Goal: Task Accomplishment & Management: Manage account settings

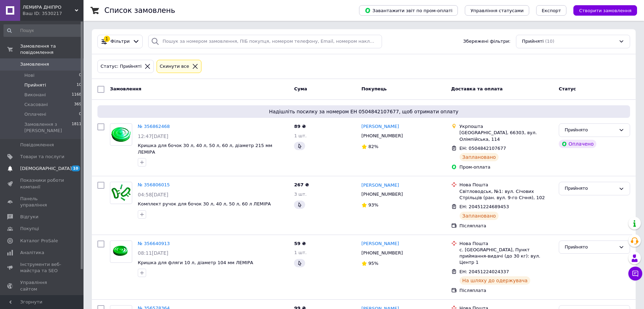
click at [39, 166] on span "[DEMOGRAPHIC_DATA]" at bounding box center [45, 169] width 51 height 6
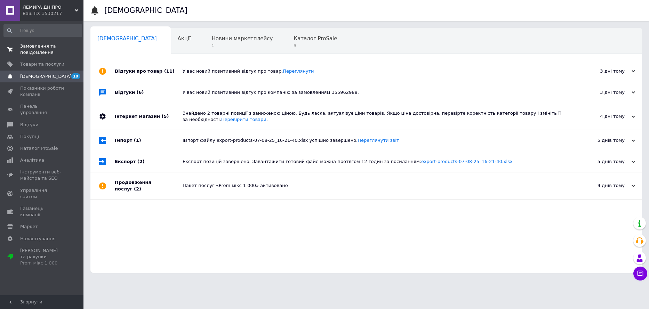
click at [43, 50] on span "Замовлення та повідомлення" at bounding box center [42, 49] width 44 height 13
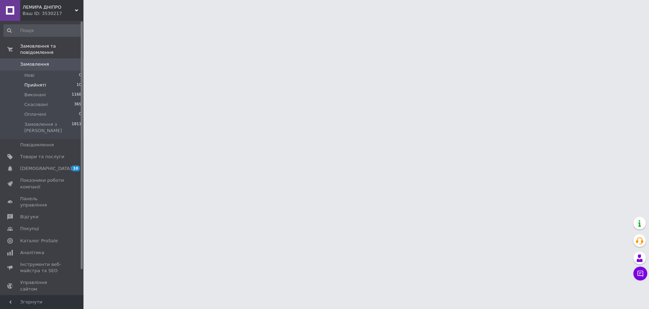
click at [39, 82] on span "Прийняті" at bounding box center [35, 85] width 22 height 6
